Goal: Check status: Check status

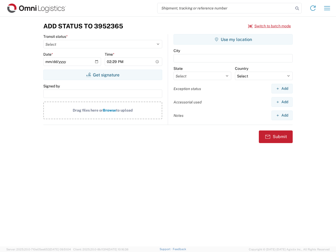
click at [226, 8] on input "search" at bounding box center [226, 8] width 136 height 10
click at [298, 8] on icon at bounding box center [297, 8] width 7 height 7
click at [313, 8] on icon at bounding box center [313, 8] width 8 height 8
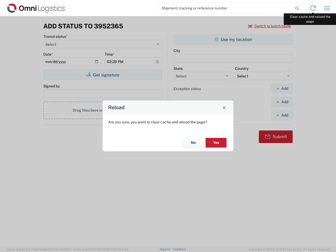
click at [327, 8] on div "Reload Are you sure, you want to clear cache and reload the page? No Yes" at bounding box center [168, 126] width 336 height 252
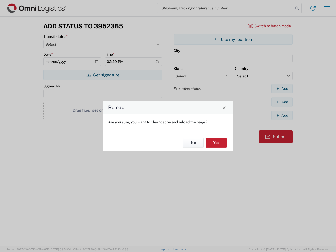
click at [270, 26] on div "Reload Are you sure, you want to clear cache and reload the page? No Yes" at bounding box center [168, 126] width 336 height 252
click at [103, 75] on div "Reload Are you sure, you want to clear cache and reload the page? No Yes" at bounding box center [168, 126] width 336 height 252
click at [233, 39] on div "Reload Are you sure, you want to clear cache and reload the page? No Yes" at bounding box center [168, 126] width 336 height 252
click at [282, 89] on div "Reload Are you sure, you want to clear cache and reload the page? No Yes" at bounding box center [168, 126] width 336 height 252
click at [282, 102] on div "Reload Are you sure, you want to clear cache and reload the page? No Yes" at bounding box center [168, 126] width 336 height 252
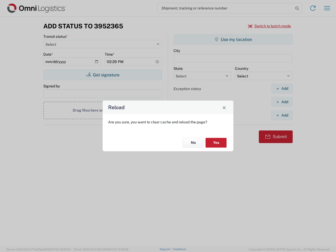
click at [282, 115] on div "Reload Are you sure, you want to clear cache and reload the page? No Yes" at bounding box center [168, 126] width 336 height 252
